Goal: Navigation & Orientation: Go to known website

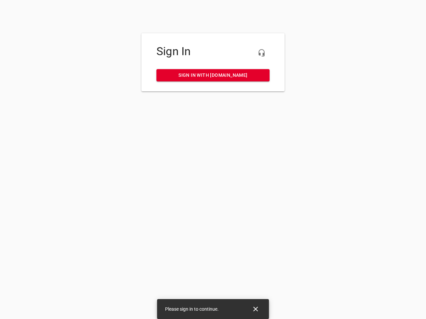
click at [261, 53] on icon "button" at bounding box center [262, 53] width 8 height 8
click at [256, 309] on icon "Close" at bounding box center [255, 309] width 5 height 5
